Goal: Task Accomplishment & Management: Manage account settings

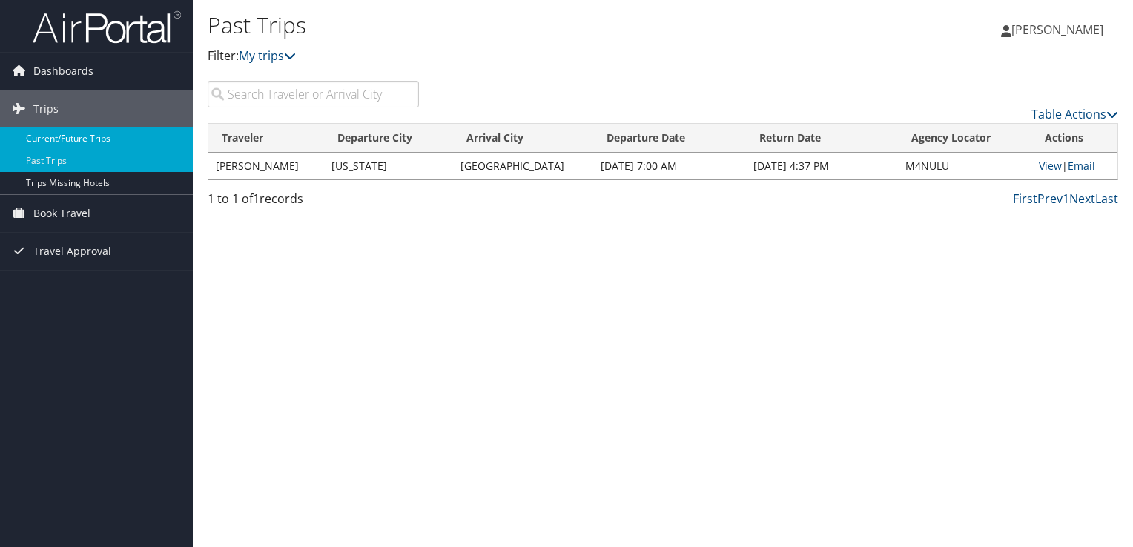
click at [53, 145] on link "Current/Future Trips" at bounding box center [96, 138] width 193 height 22
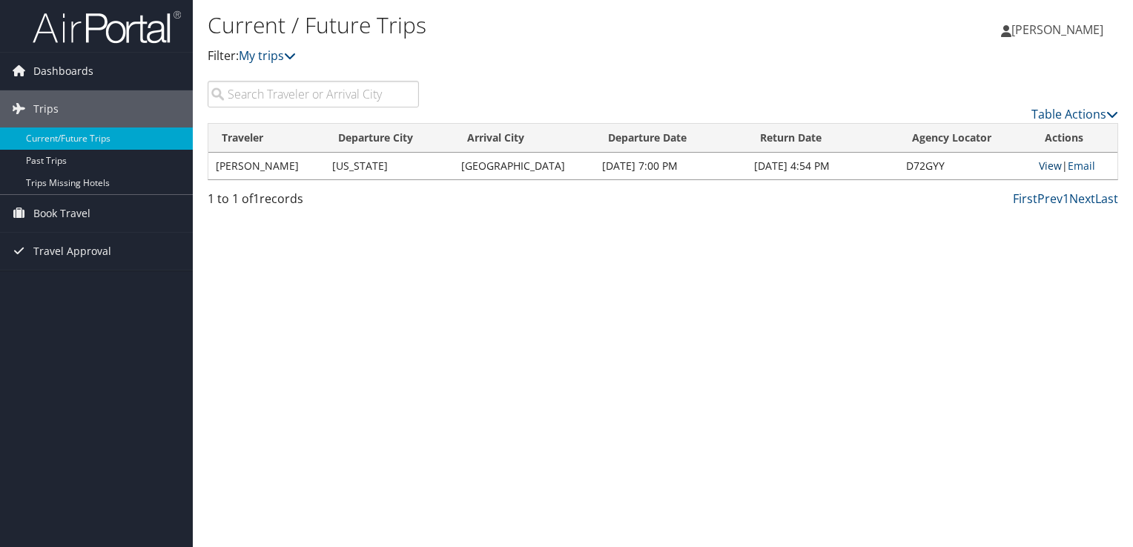
click at [1047, 167] on link "View" at bounding box center [1049, 166] width 23 height 14
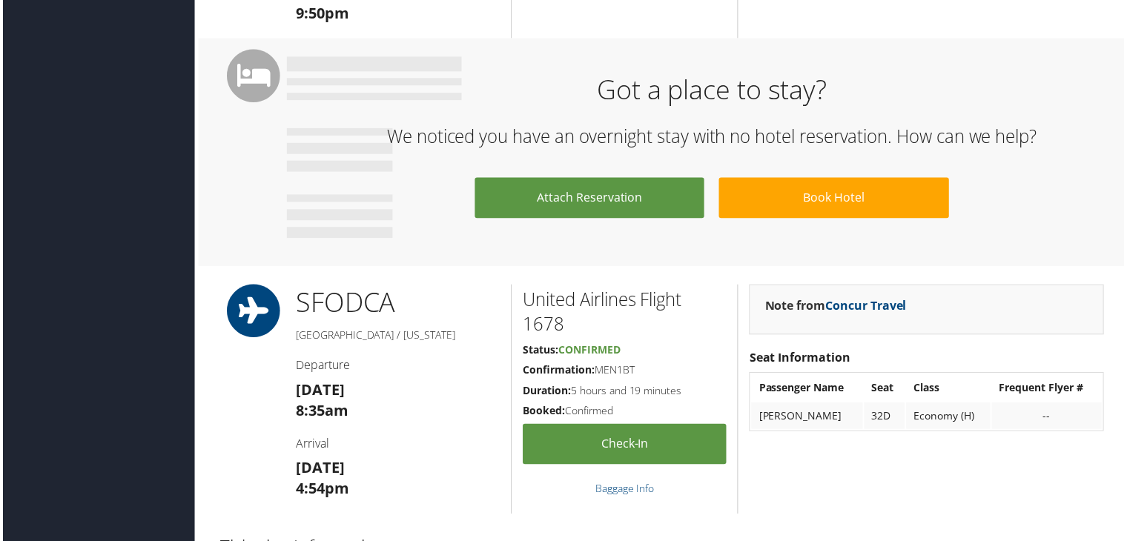
scroll to position [805, 0]
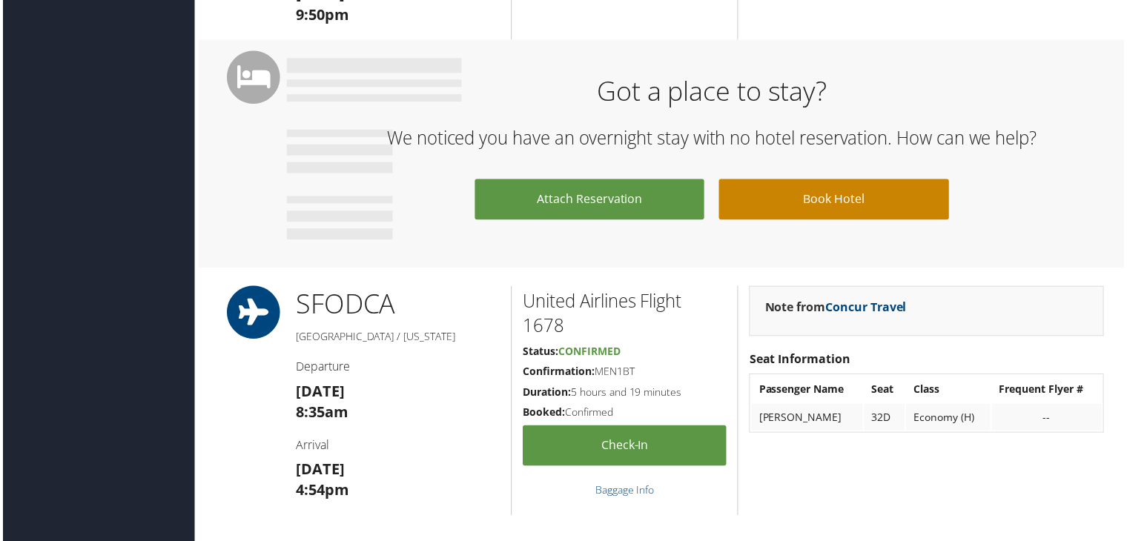
click at [809, 208] on link "Book Hotel" at bounding box center [835, 200] width 231 height 41
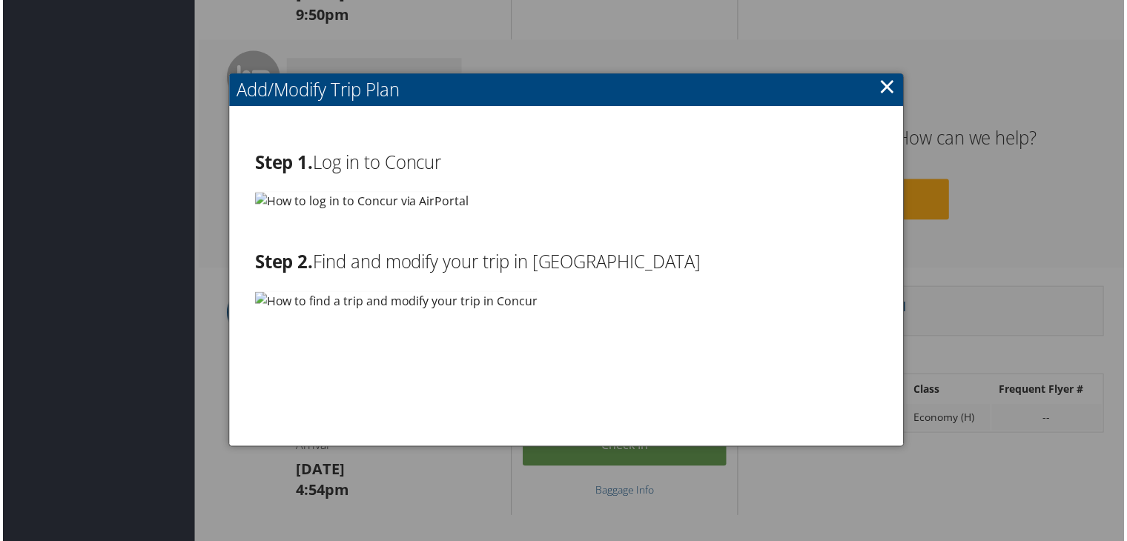
click at [881, 89] on link "×" at bounding box center [888, 87] width 17 height 30
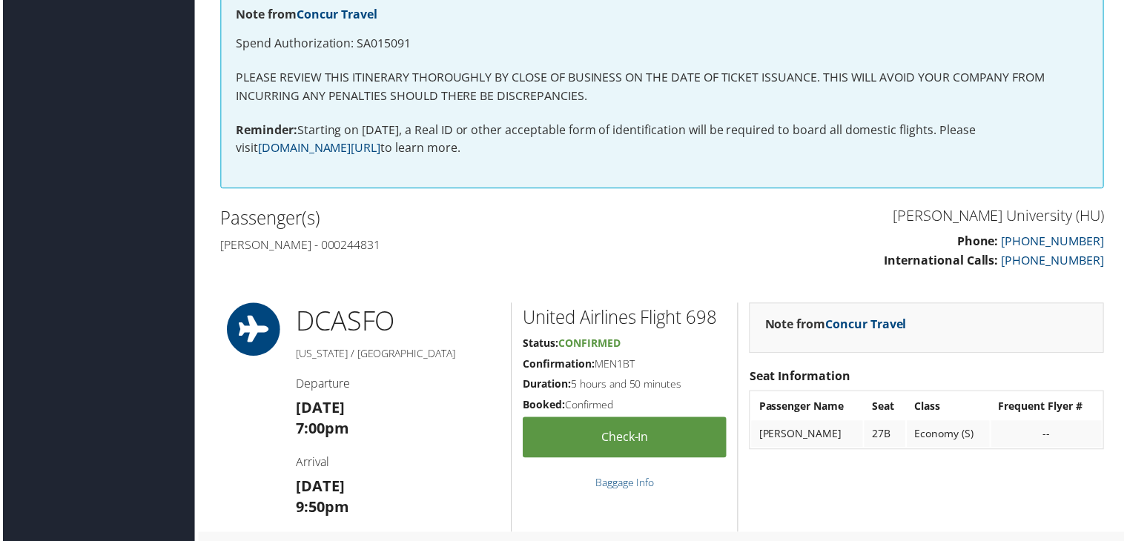
scroll to position [296, 0]
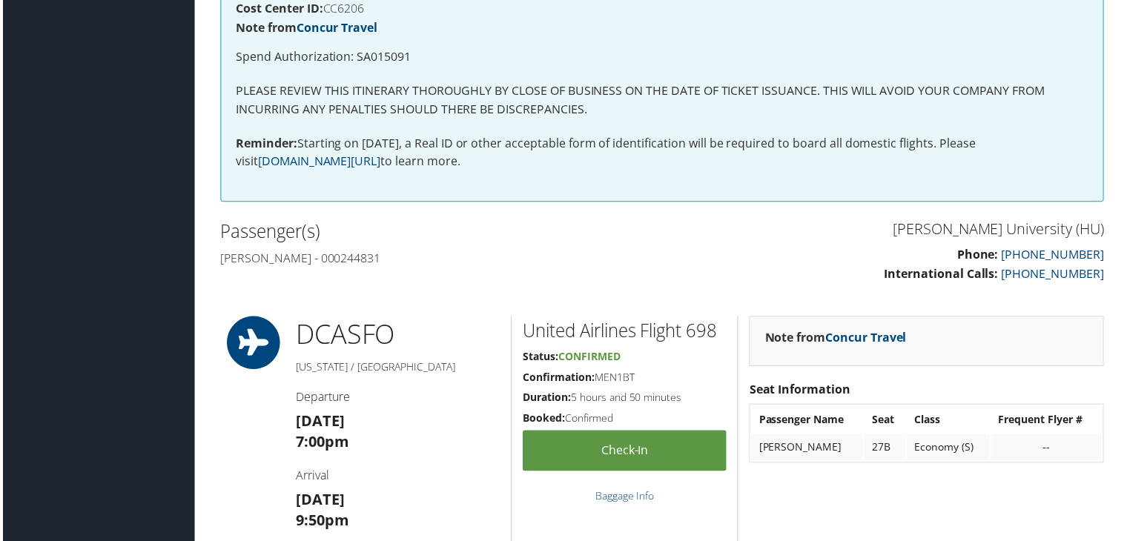
click at [249, 339] on icon at bounding box center [252, 344] width 67 height 53
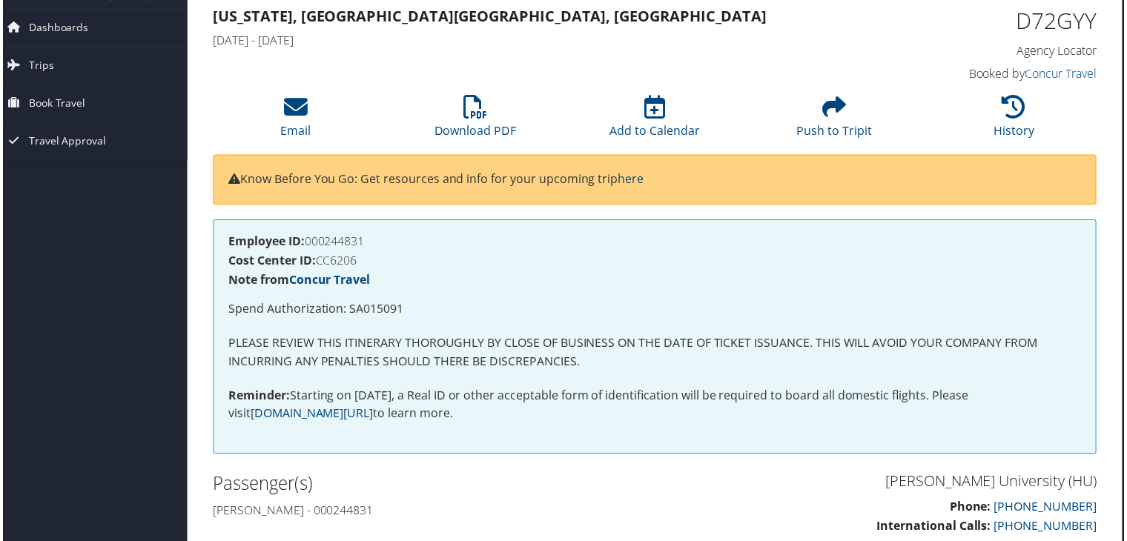
scroll to position [0, 7]
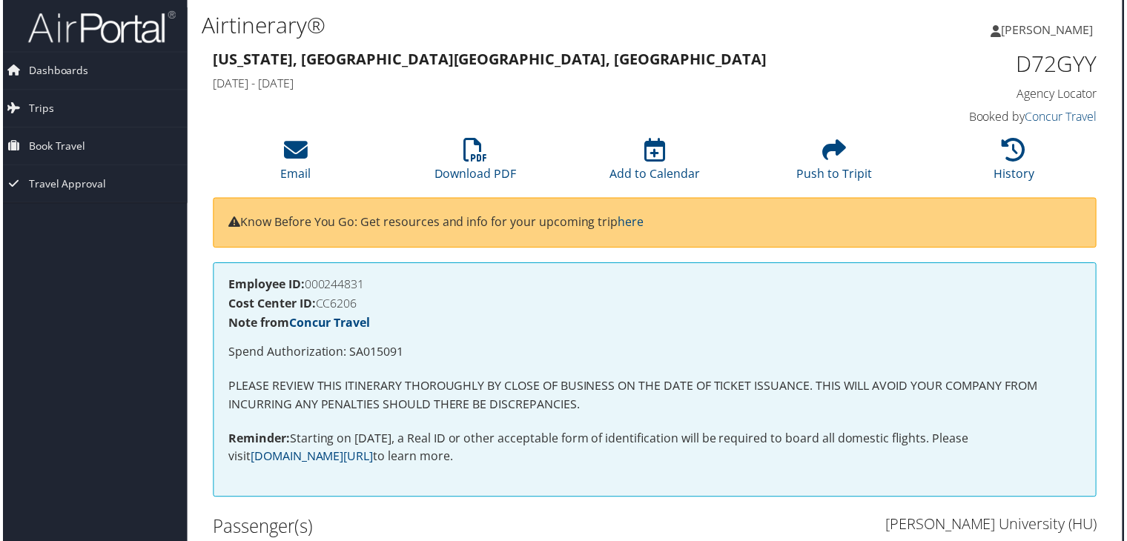
click at [531, 41] on div "Airtinerary®" at bounding box center [503, 26] width 607 height 39
click at [67, 80] on span "Dashboards" at bounding box center [56, 71] width 60 height 37
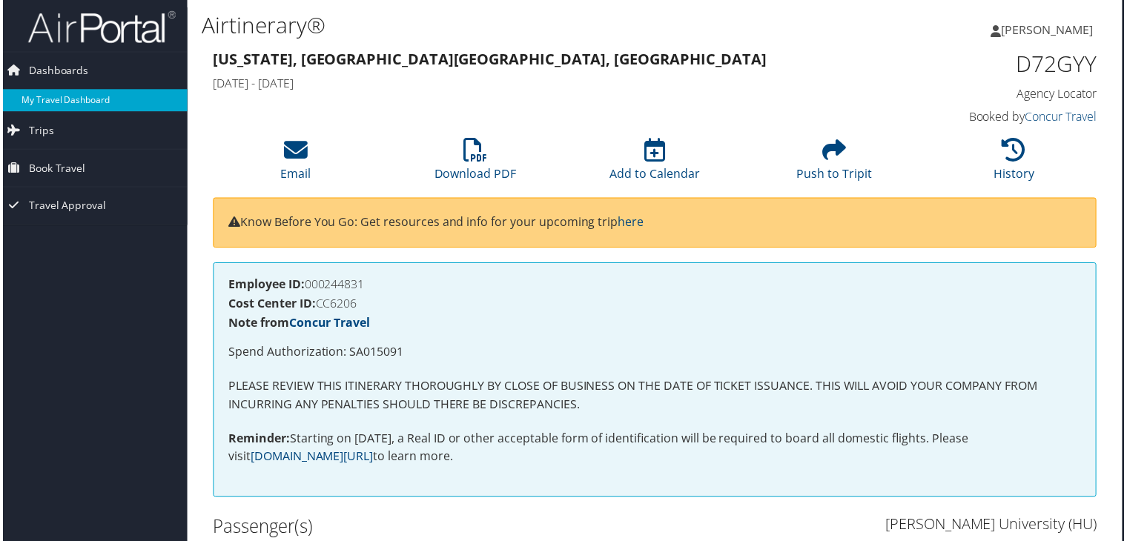
click at [83, 98] on link "My Travel Dashboard" at bounding box center [89, 101] width 193 height 22
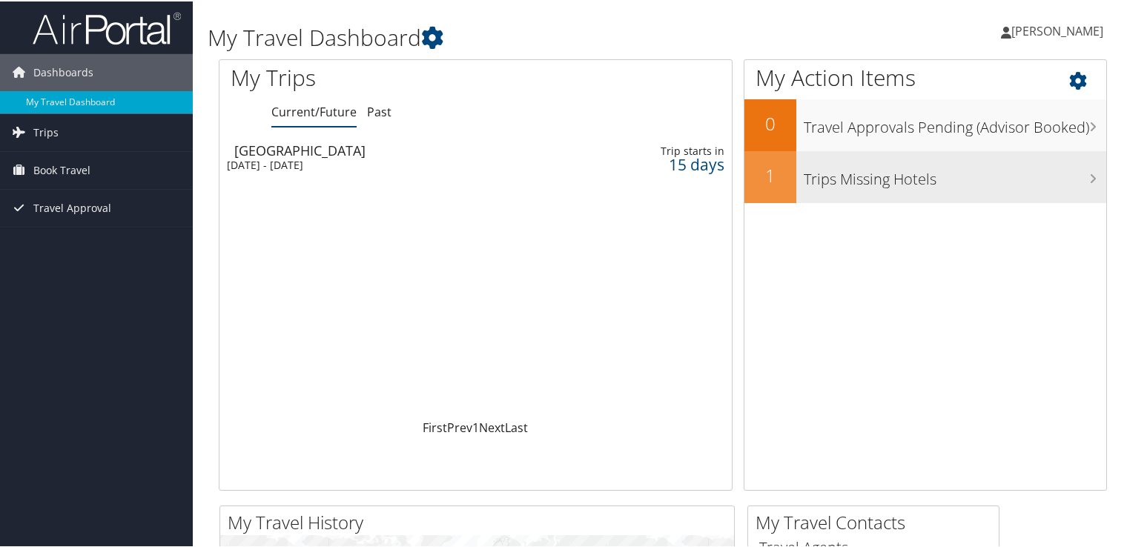
click at [1070, 178] on h3 "Trips Missing Hotels" at bounding box center [954, 174] width 302 height 28
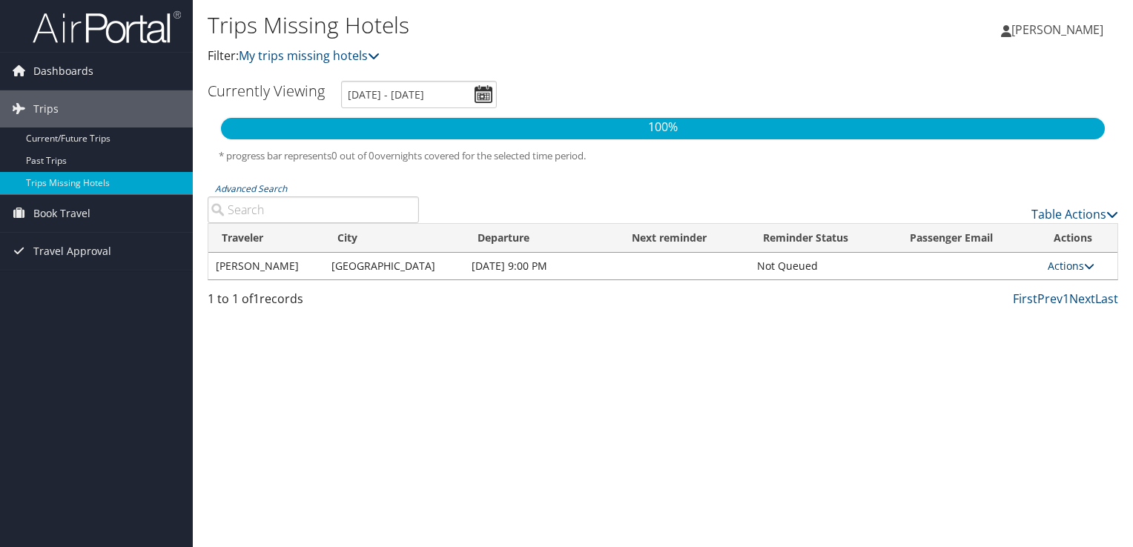
click at [1061, 268] on link "Actions" at bounding box center [1070, 266] width 47 height 14
click at [1061, 336] on link "Attach Hotel" at bounding box center [1037, 337] width 102 height 25
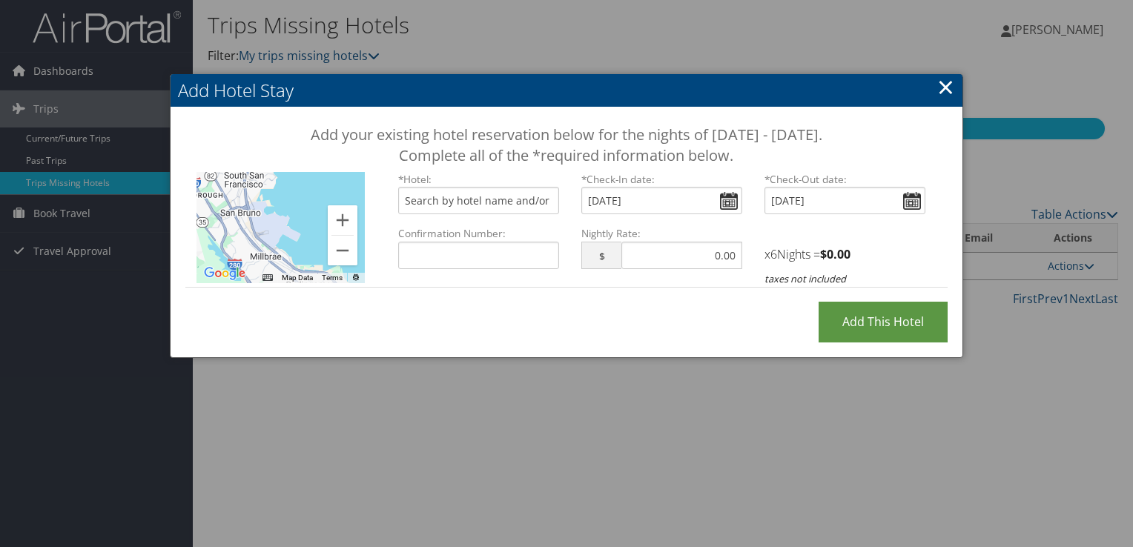
click at [946, 86] on link "×" at bounding box center [945, 87] width 17 height 30
